Goal: Information Seeking & Learning: Learn about a topic

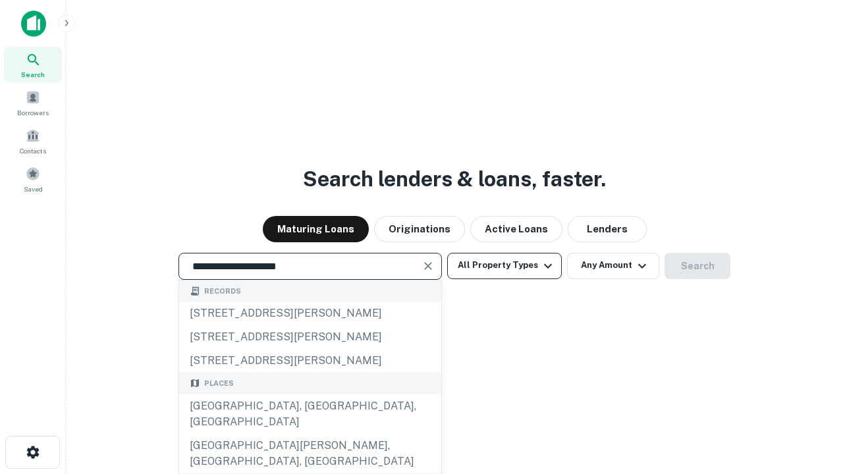
click at [504, 265] on button "All Property Types" at bounding box center [504, 266] width 115 height 26
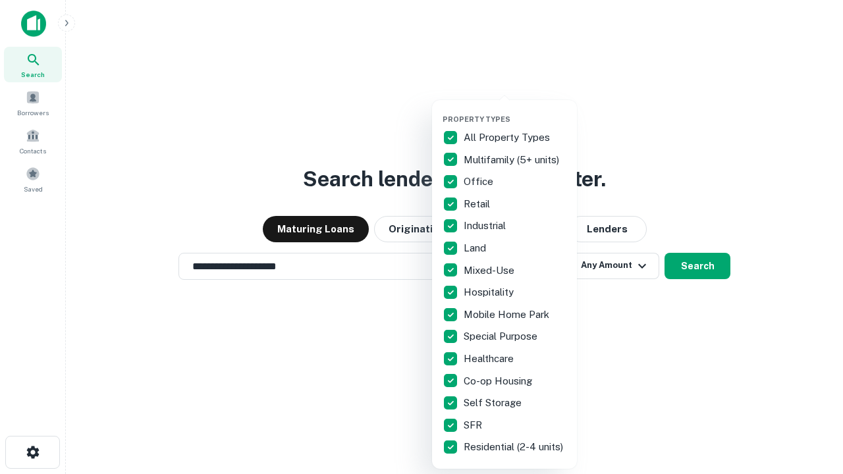
type input "**********"
click at [515, 111] on button "button" at bounding box center [515, 111] width 145 height 1
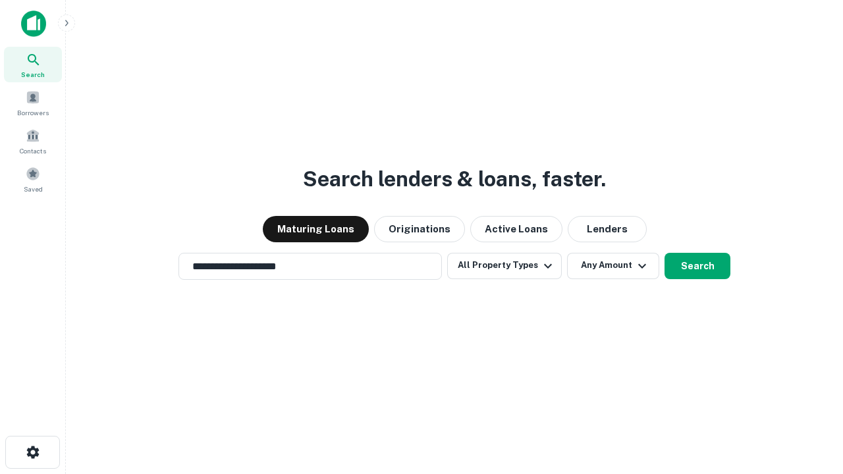
scroll to position [20, 0]
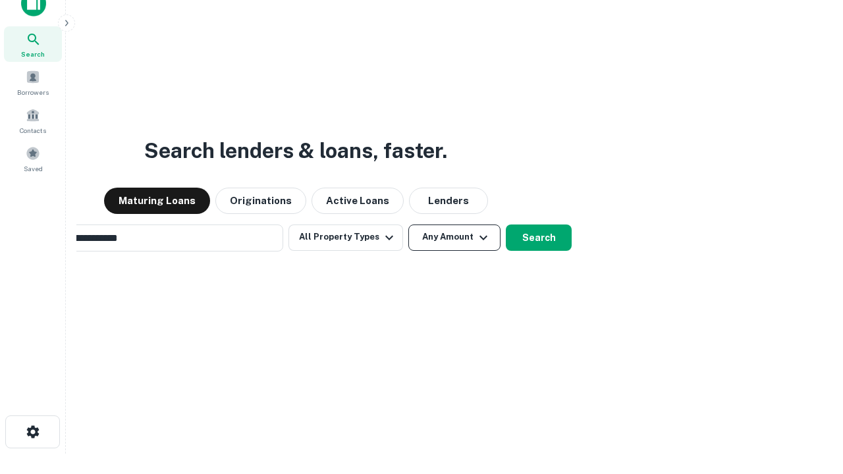
click at [408, 225] on button "Any Amount" at bounding box center [454, 238] width 92 height 26
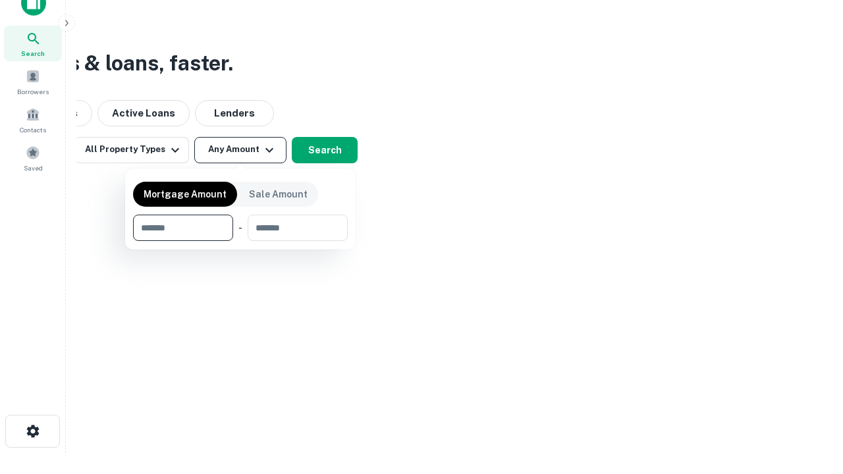
type input "*******"
click at [240, 241] on button "button" at bounding box center [240, 241] width 215 height 1
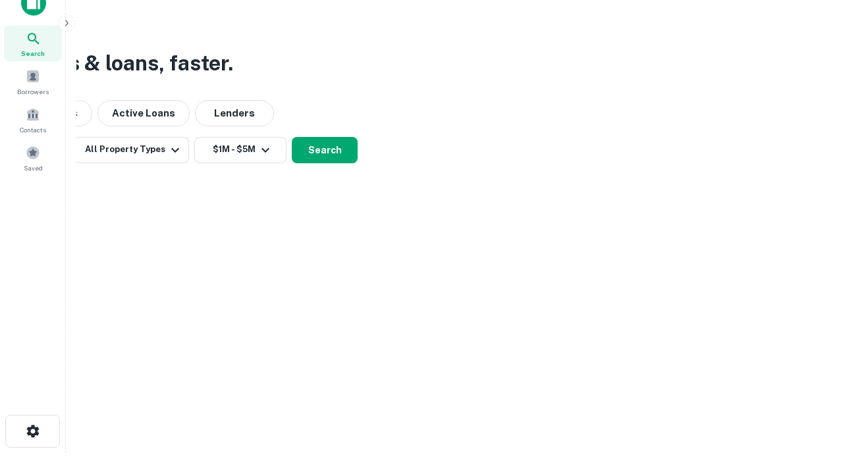
scroll to position [20, 0]
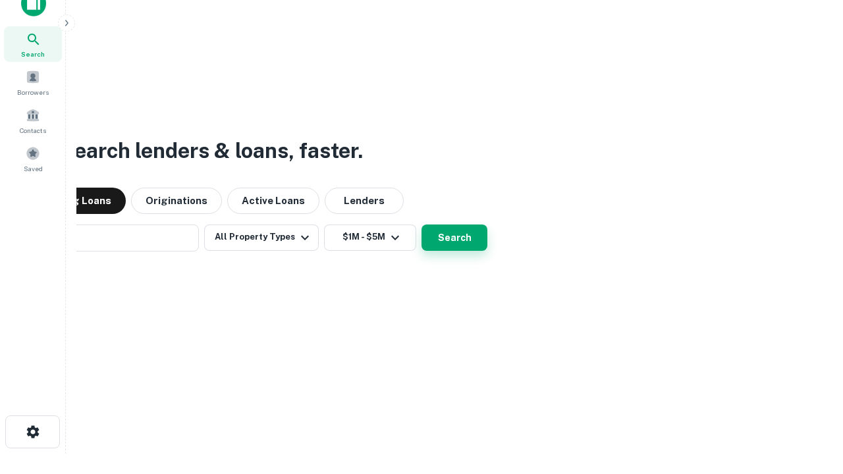
click at [421, 225] on button "Search" at bounding box center [454, 238] width 66 height 26
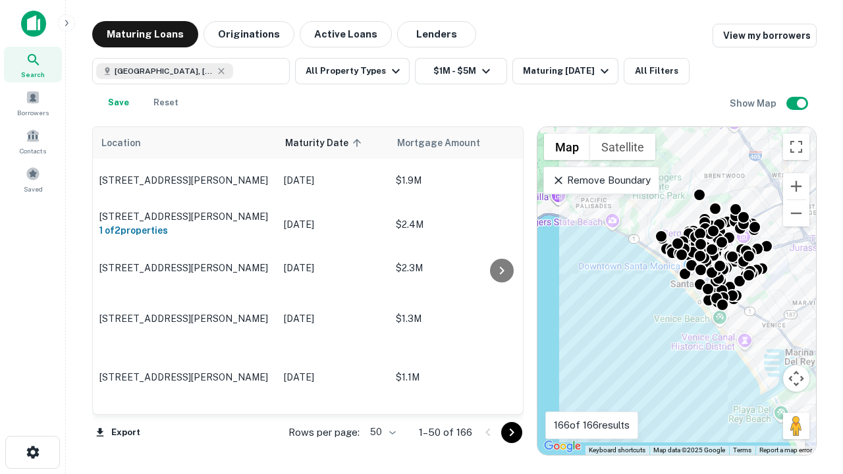
click at [381, 432] on body "Search Borrowers Contacts Saved Maturing Loans Originations Active Loans Lender…" at bounding box center [421, 237] width 843 height 474
click at [381, 399] on li "25" at bounding box center [381, 399] width 38 height 24
